Goal: Information Seeking & Learning: Learn about a topic

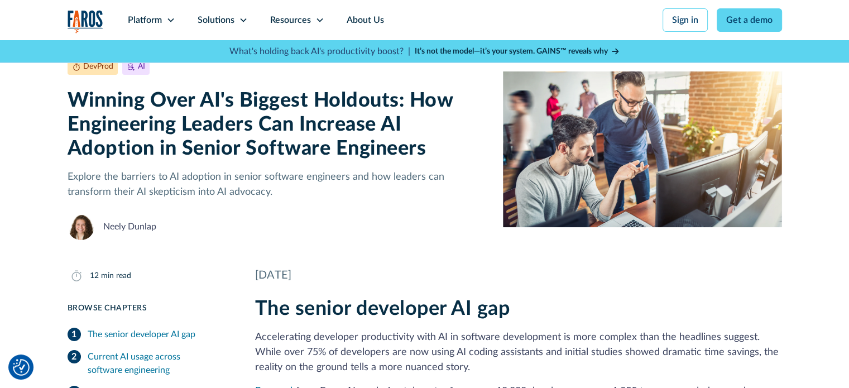
scroll to position [167, 0]
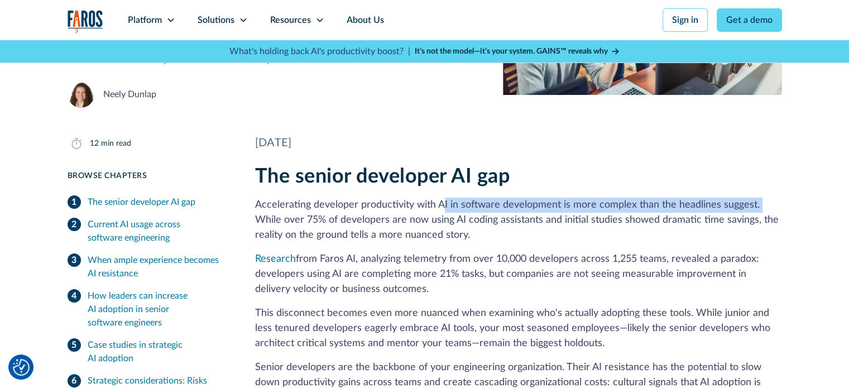
drag, startPoint x: 469, startPoint y: 207, endPoint x: 758, endPoint y: 200, distance: 289.7
click at [758, 200] on p "Accelerating developer productivity with AI in software development is more com…" at bounding box center [518, 220] width 527 height 45
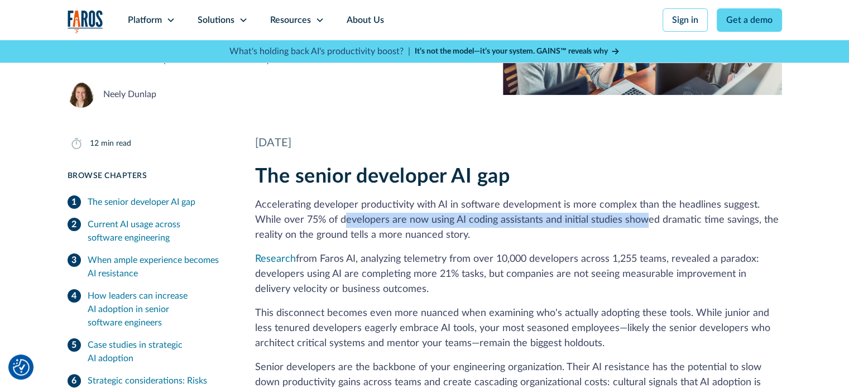
drag, startPoint x: 331, startPoint y: 223, endPoint x: 618, endPoint y: 217, distance: 286.3
click at [618, 217] on p "Accelerating developer productivity with AI in software development is more com…" at bounding box center [518, 220] width 527 height 45
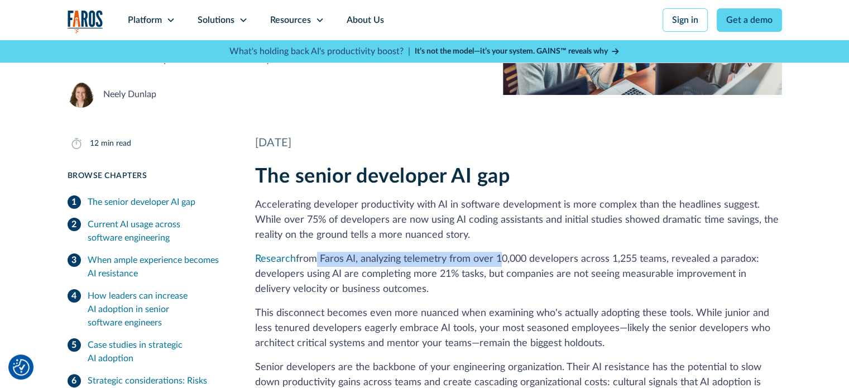
drag, startPoint x: 307, startPoint y: 257, endPoint x: 482, endPoint y: 259, distance: 175.2
click at [494, 256] on p "Research from Faros AI, analyzing telemetry from over 10,000 developers across …" at bounding box center [518, 274] width 527 height 45
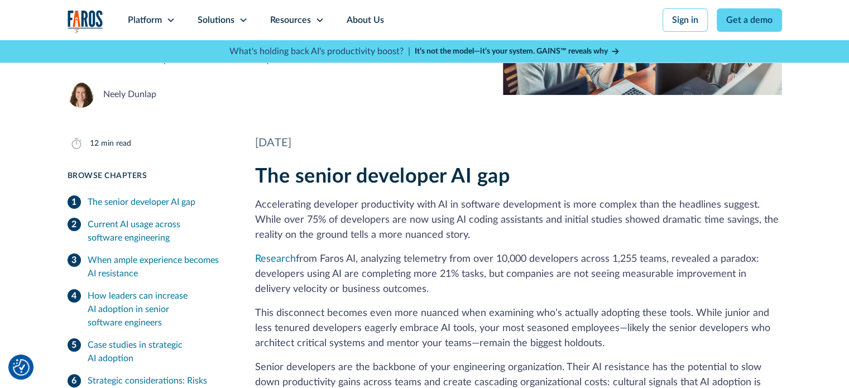
click at [406, 296] on p "Research from Faros AI, analyzing telemetry from over 10,000 developers across …" at bounding box center [518, 274] width 527 height 45
drag, startPoint x: 364, startPoint y: 260, endPoint x: 477, endPoint y: 259, distance: 113.3
click at [477, 259] on p "Research from Faros AI, analyzing telemetry from over 10,000 developers across …" at bounding box center [518, 274] width 527 height 45
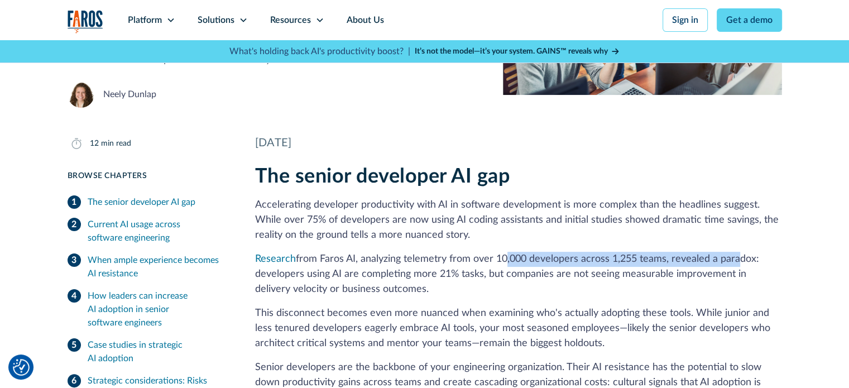
drag, startPoint x: 501, startPoint y: 254, endPoint x: 730, endPoint y: 246, distance: 229.5
click at [731, 247] on div "The senior developer AI gap Accelerating developer productivity with AI in soft…" at bounding box center [518, 347] width 527 height 364
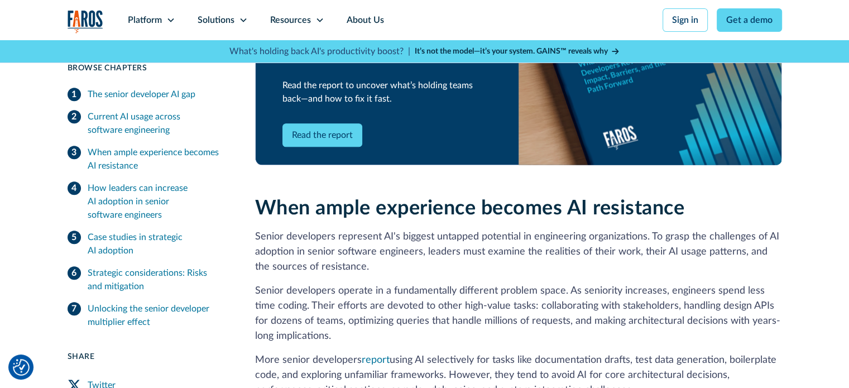
scroll to position [837, 0]
